Goal: Find specific page/section: Find specific page/section

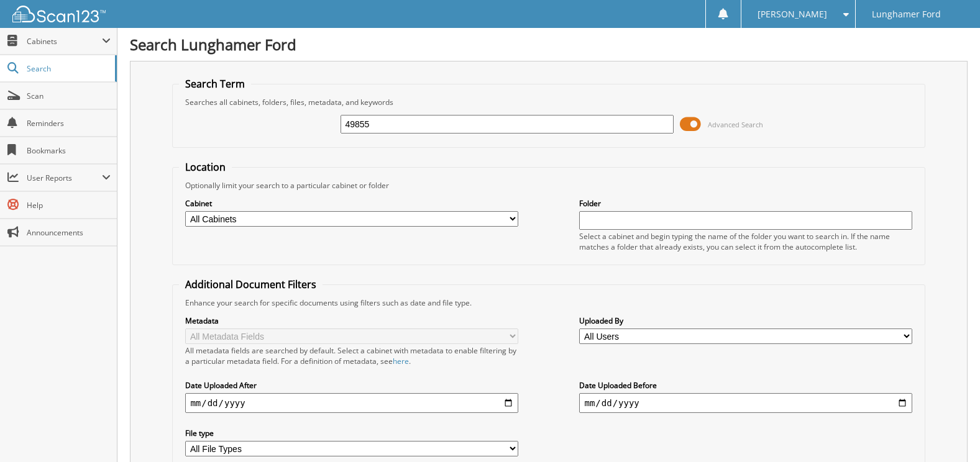
type input "49855"
click at [689, 123] on span at bounding box center [690, 124] width 21 height 19
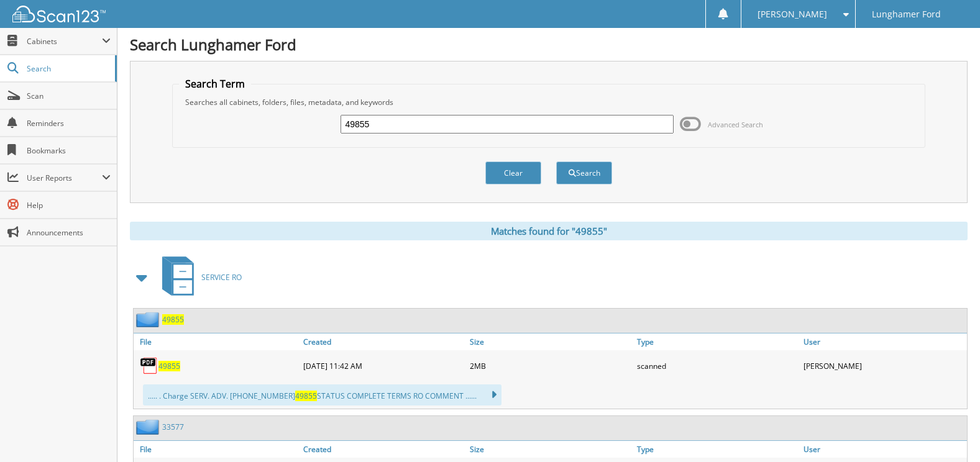
click at [175, 318] on span "49855" at bounding box center [173, 319] width 22 height 11
